Goal: Information Seeking & Learning: Learn about a topic

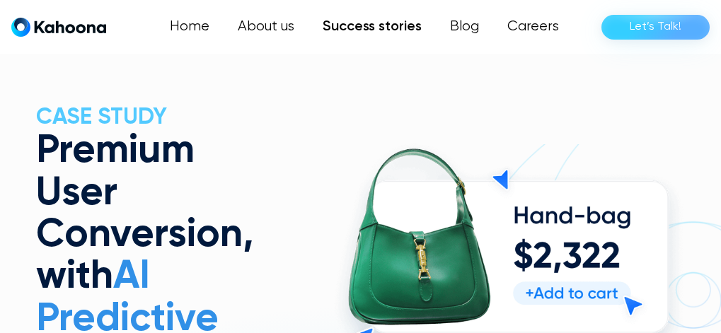
scroll to position [91, 0]
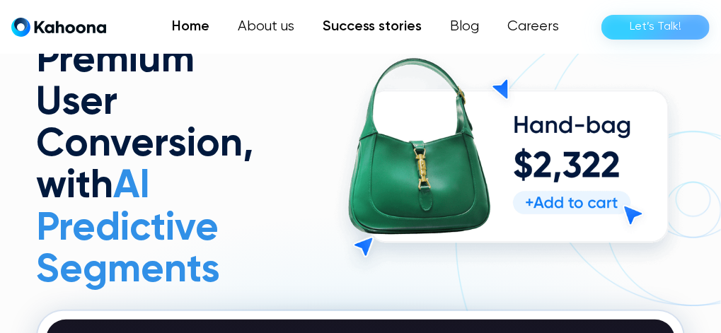
click at [194, 18] on link "Home" at bounding box center [191, 27] width 66 height 28
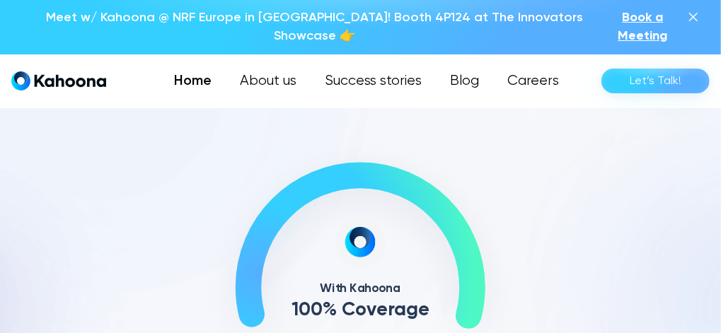
scroll to position [430, 0]
click at [357, 67] on link "Success stories" at bounding box center [372, 81] width 127 height 28
